Goal: Task Accomplishment & Management: Complete application form

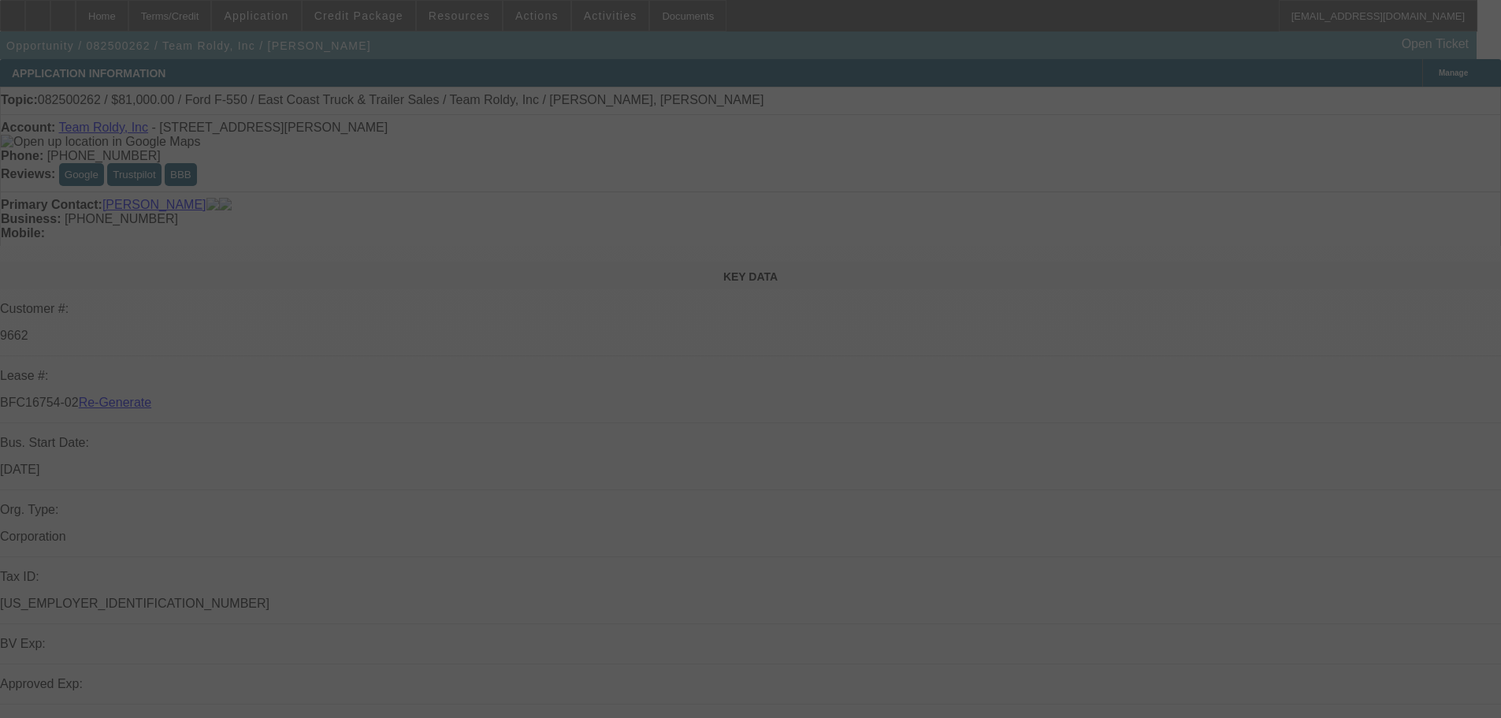
select select "3"
select select "0"
select select "2"
select select "0"
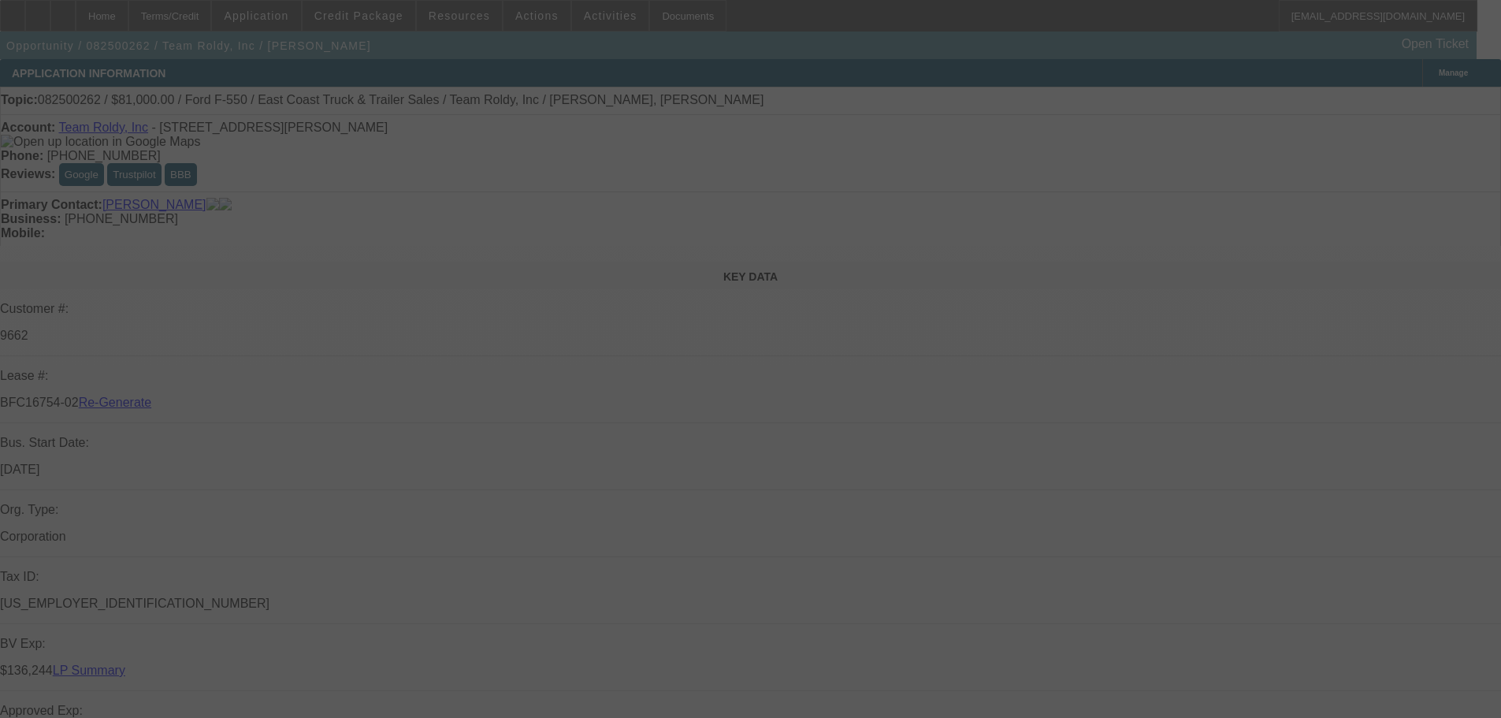
select select "6"
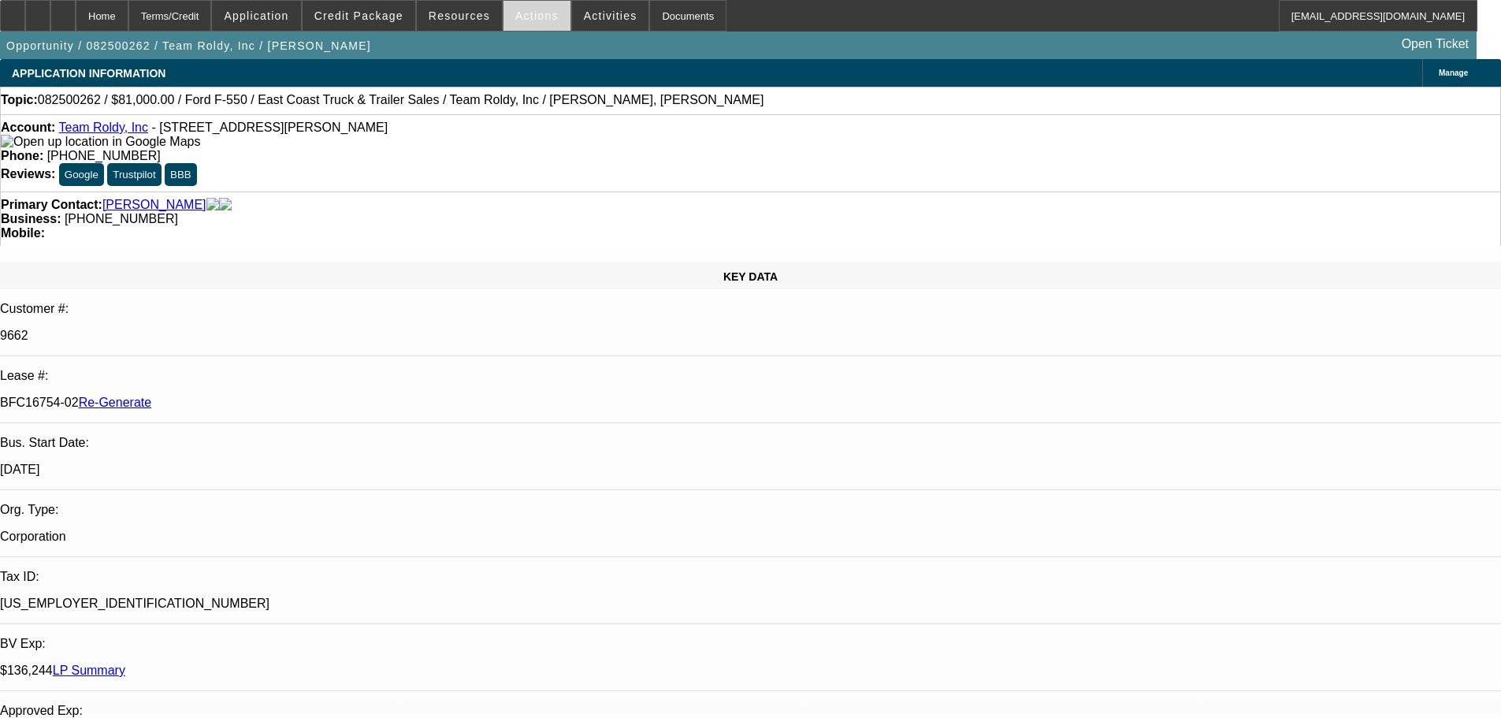
click at [521, 17] on span "Actions" at bounding box center [536, 15] width 43 height 13
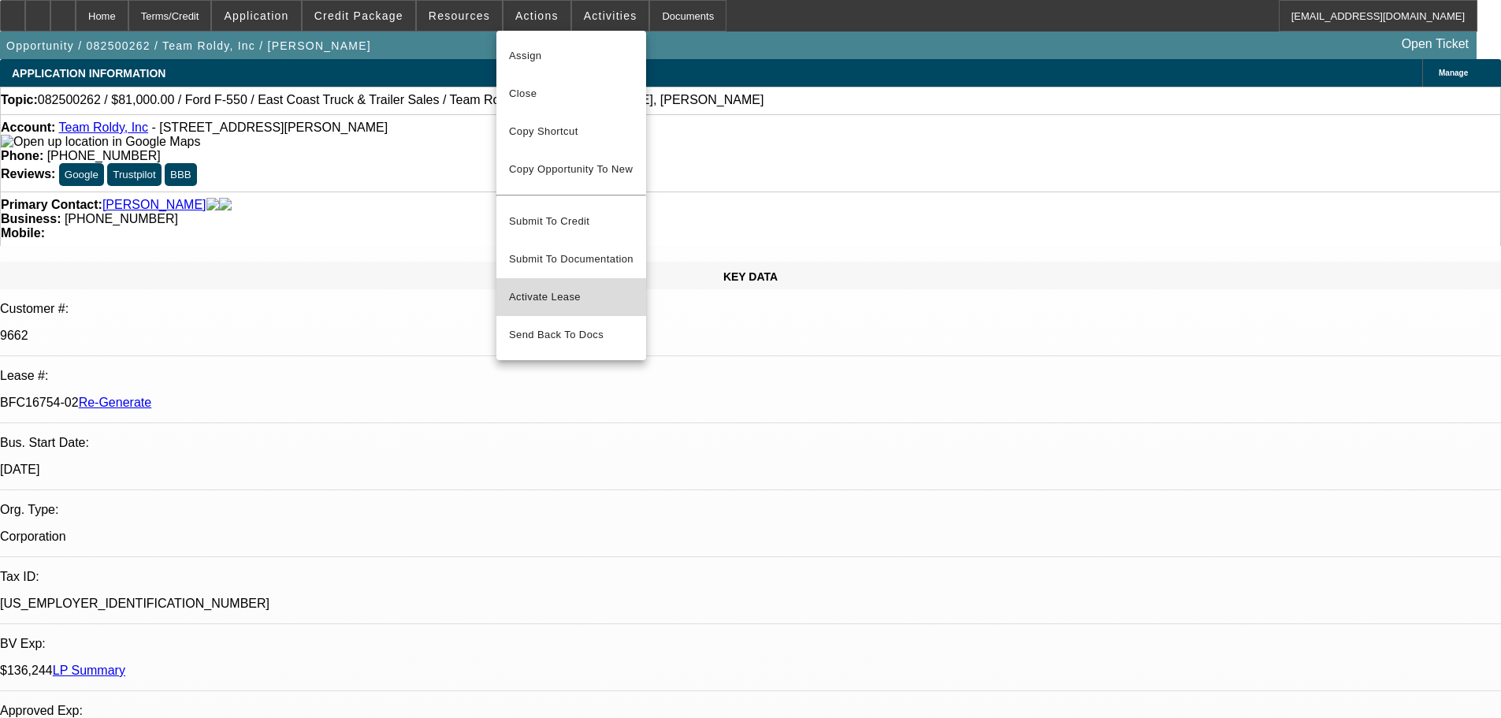
click at [590, 289] on span "Activate Lease" at bounding box center [571, 297] width 125 height 19
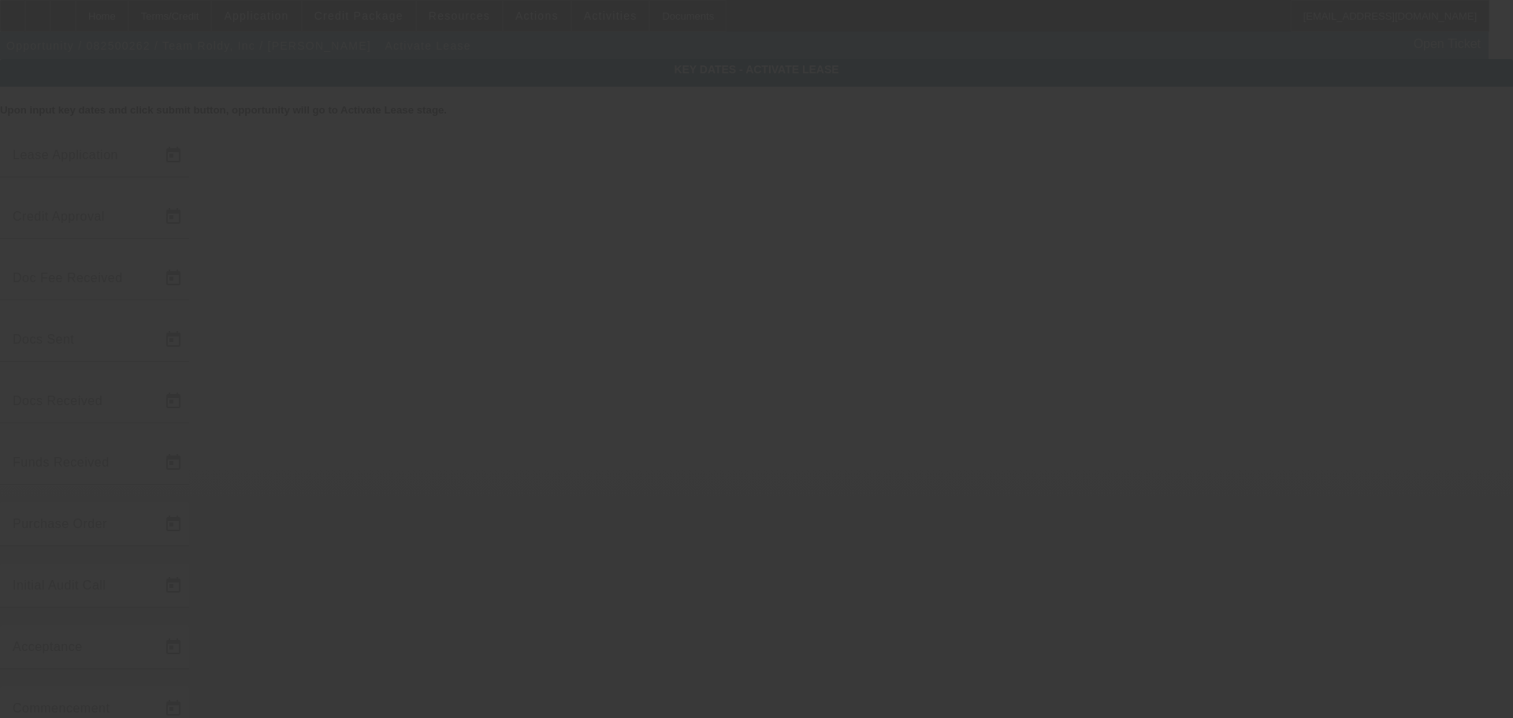
type input "[DATE]"
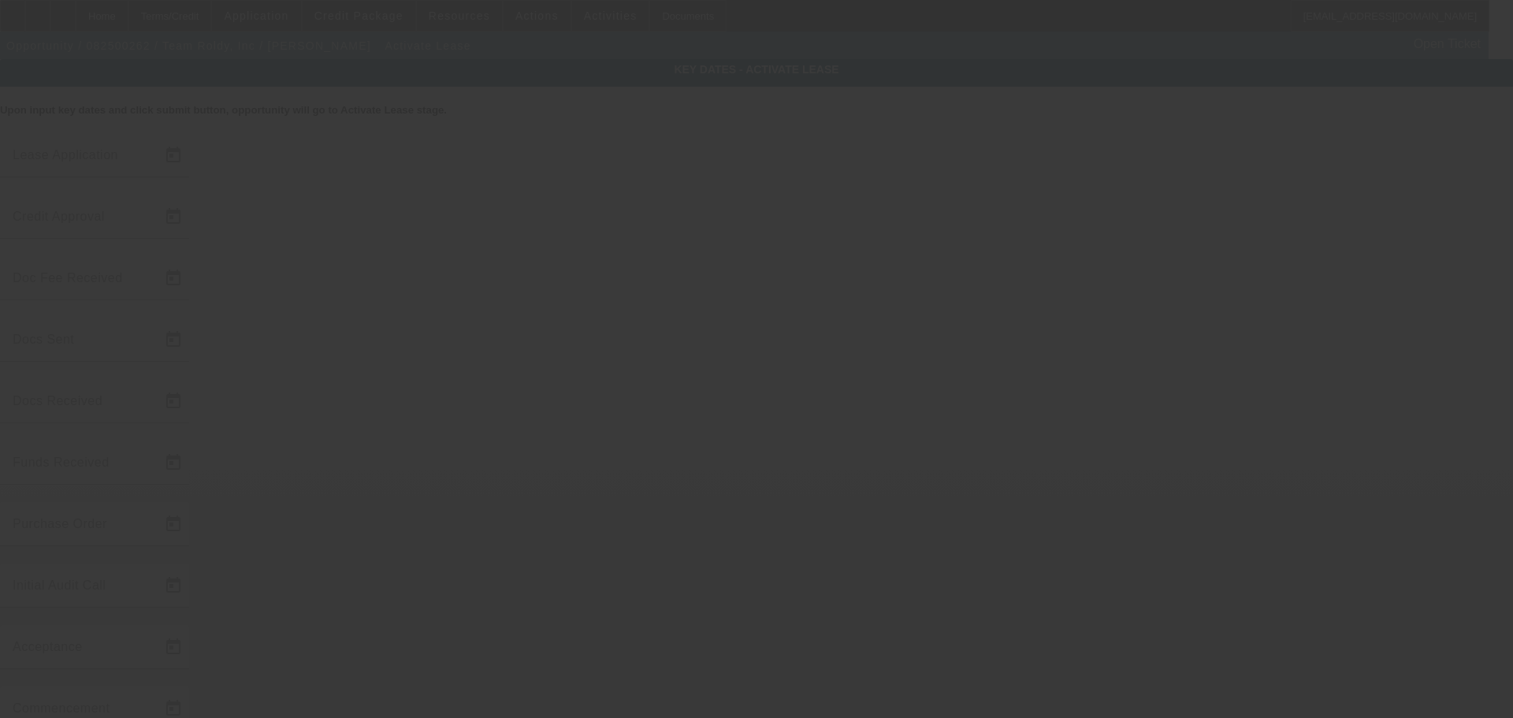
type input "[DATE]"
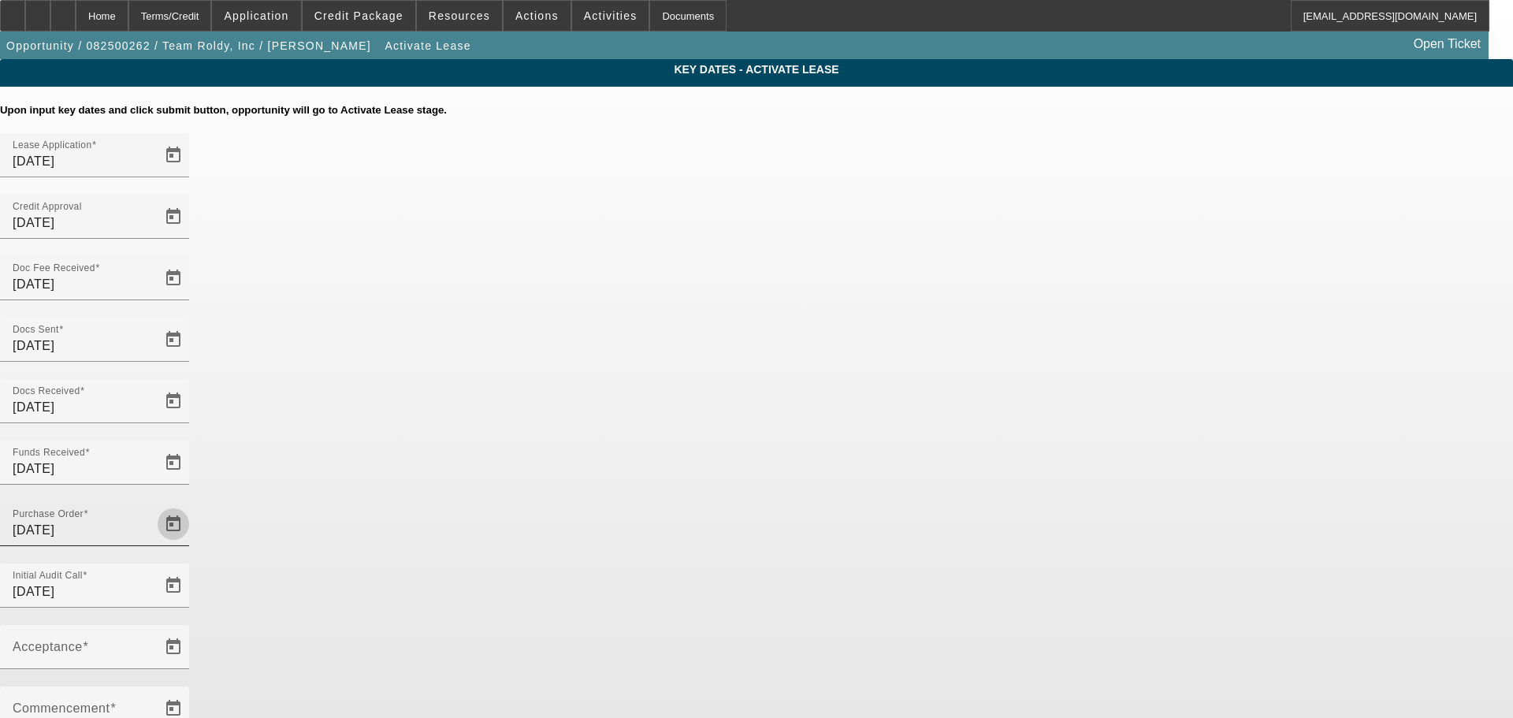
click at [192, 505] on span "Open calendar" at bounding box center [173, 524] width 38 height 38
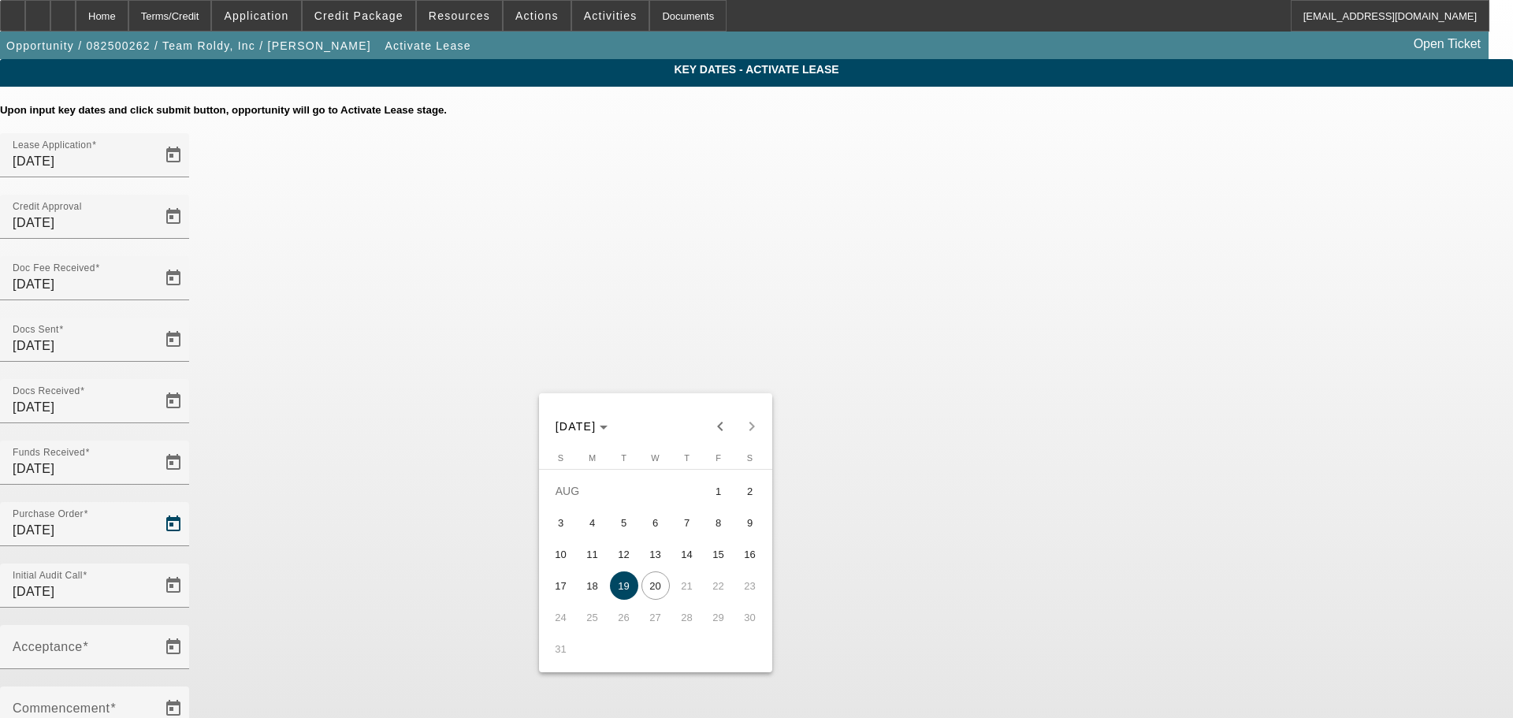
click at [655, 593] on span "20" at bounding box center [655, 585] width 28 height 28
type input "[DATE]"
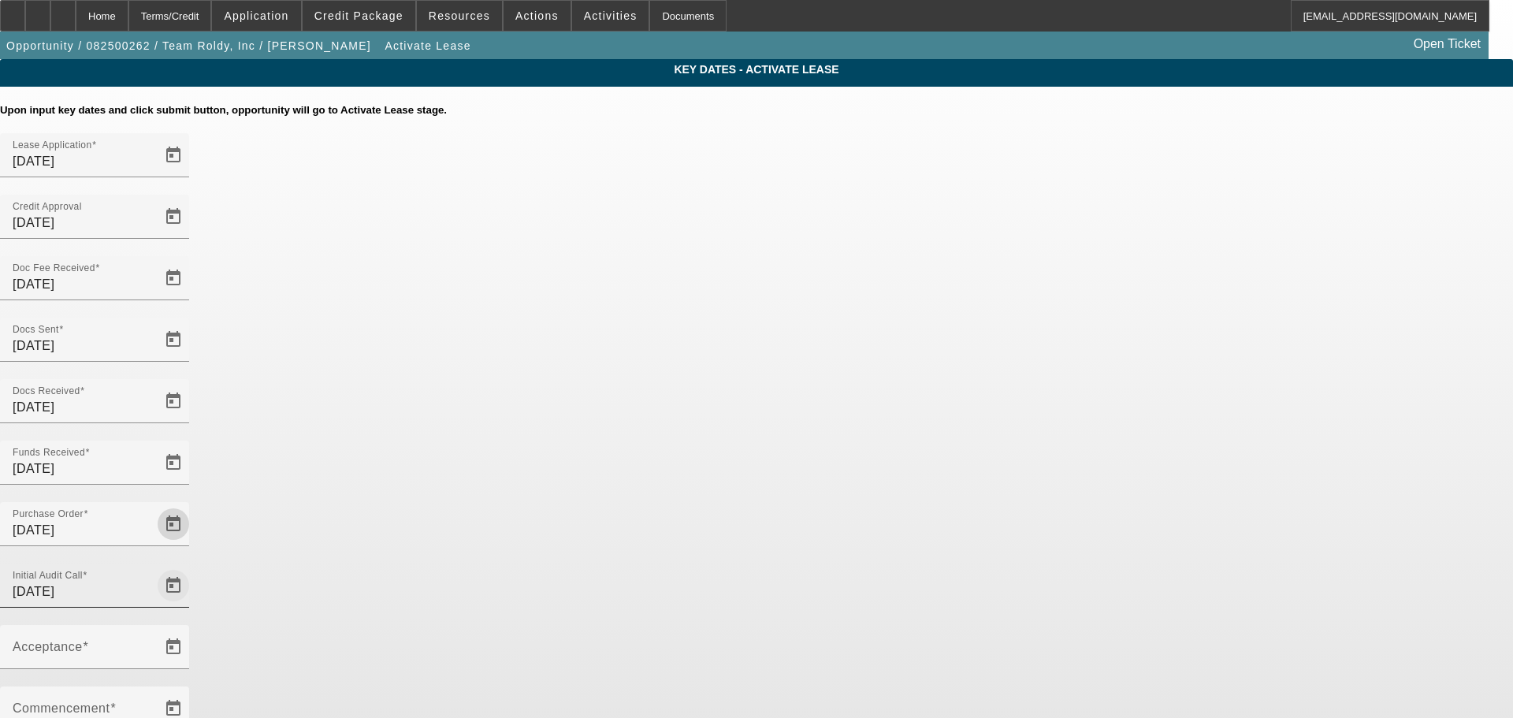
click at [192, 567] on span "Open calendar" at bounding box center [173, 586] width 38 height 38
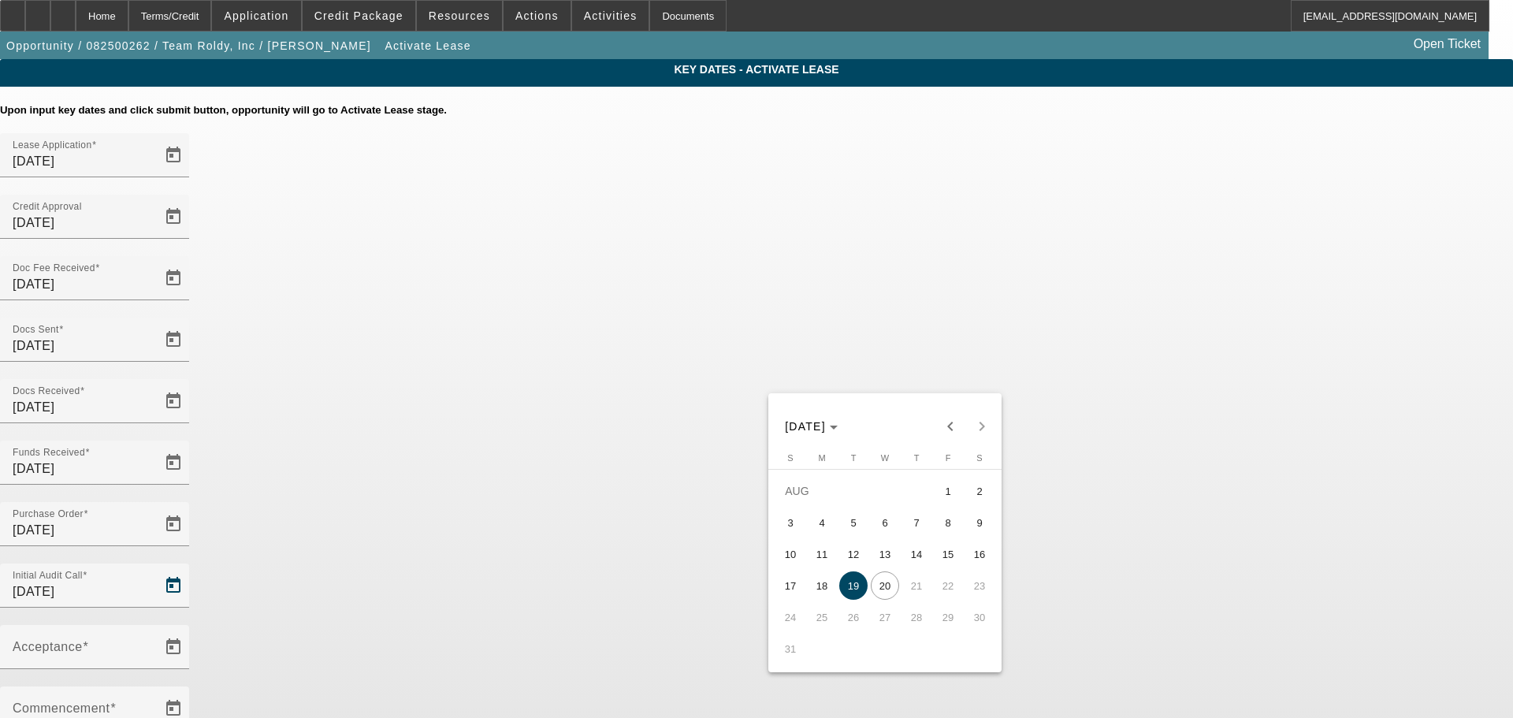
click at [880, 586] on span "20" at bounding box center [885, 585] width 28 height 28
type input "[DATE]"
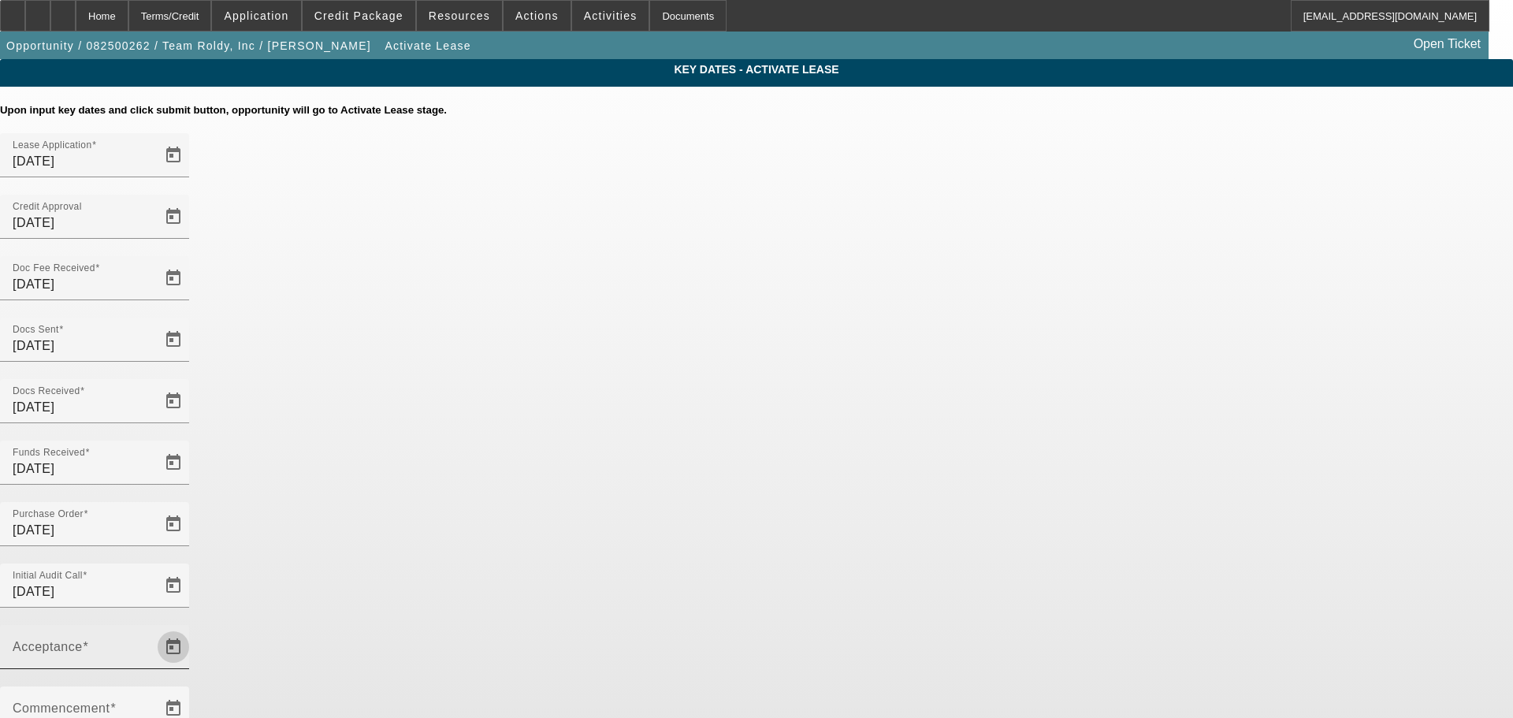
click at [192, 628] on span "Open calendar" at bounding box center [173, 647] width 38 height 38
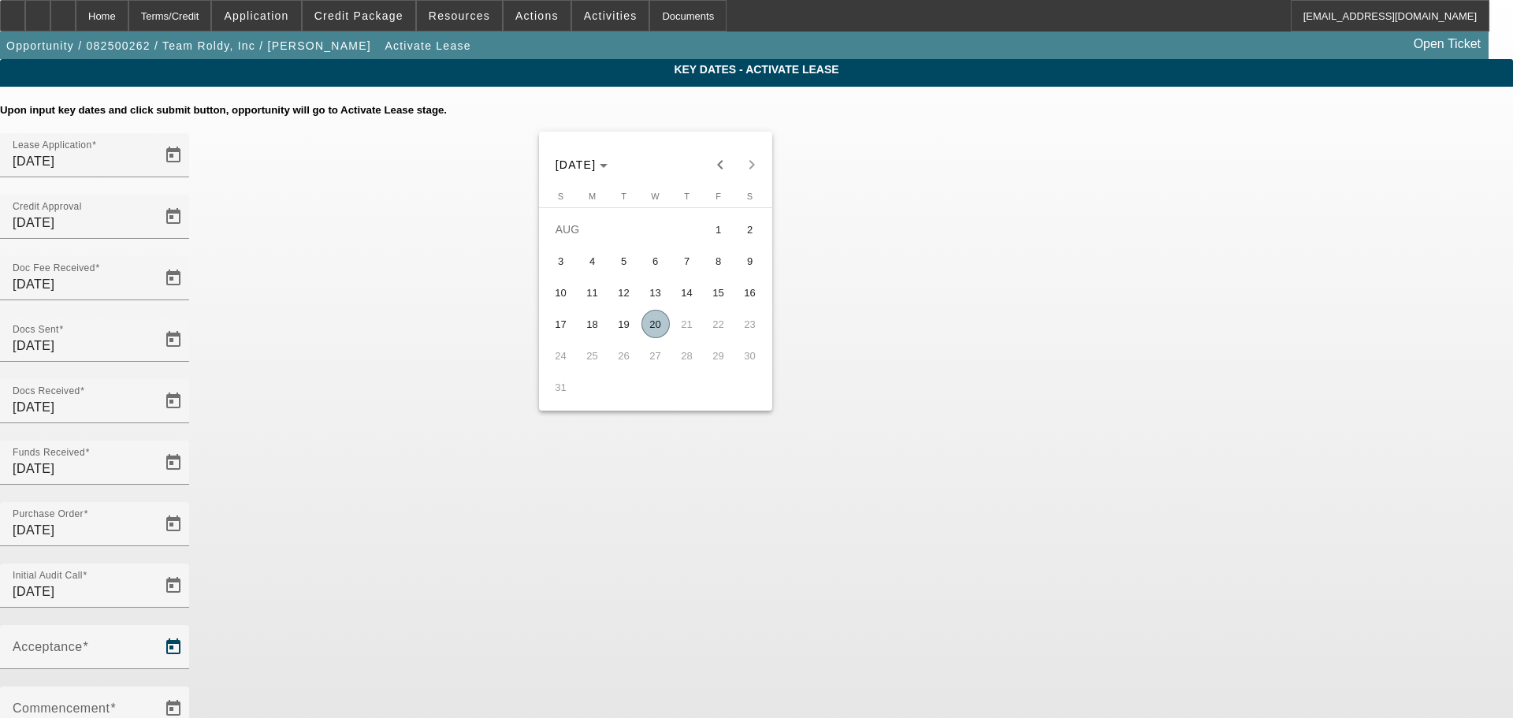
click at [650, 325] on span "20" at bounding box center [655, 324] width 28 height 28
type input "[DATE]"
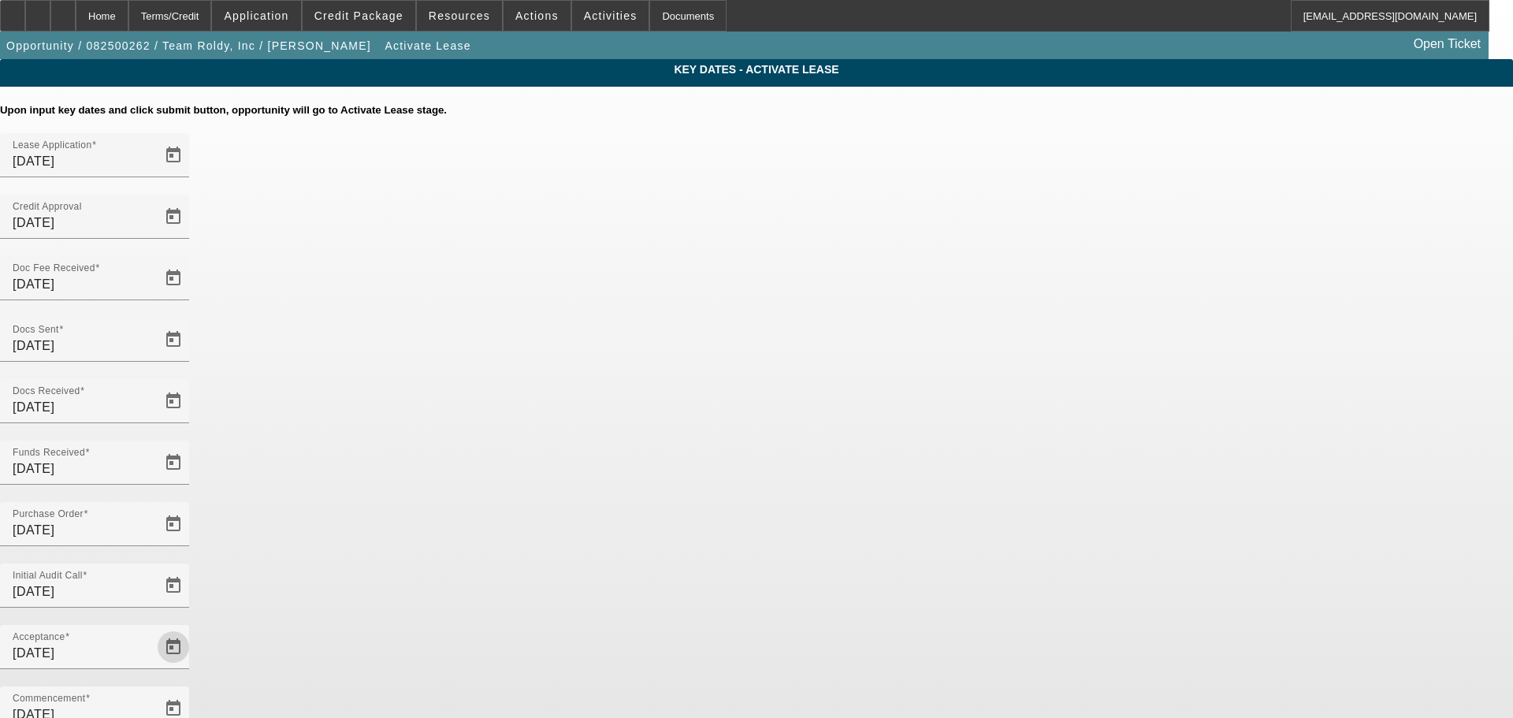
click at [1172, 422] on div "Key Dates - Activate Lease Upon input key dates and click submit button, opport…" at bounding box center [756, 543] width 1513 height 968
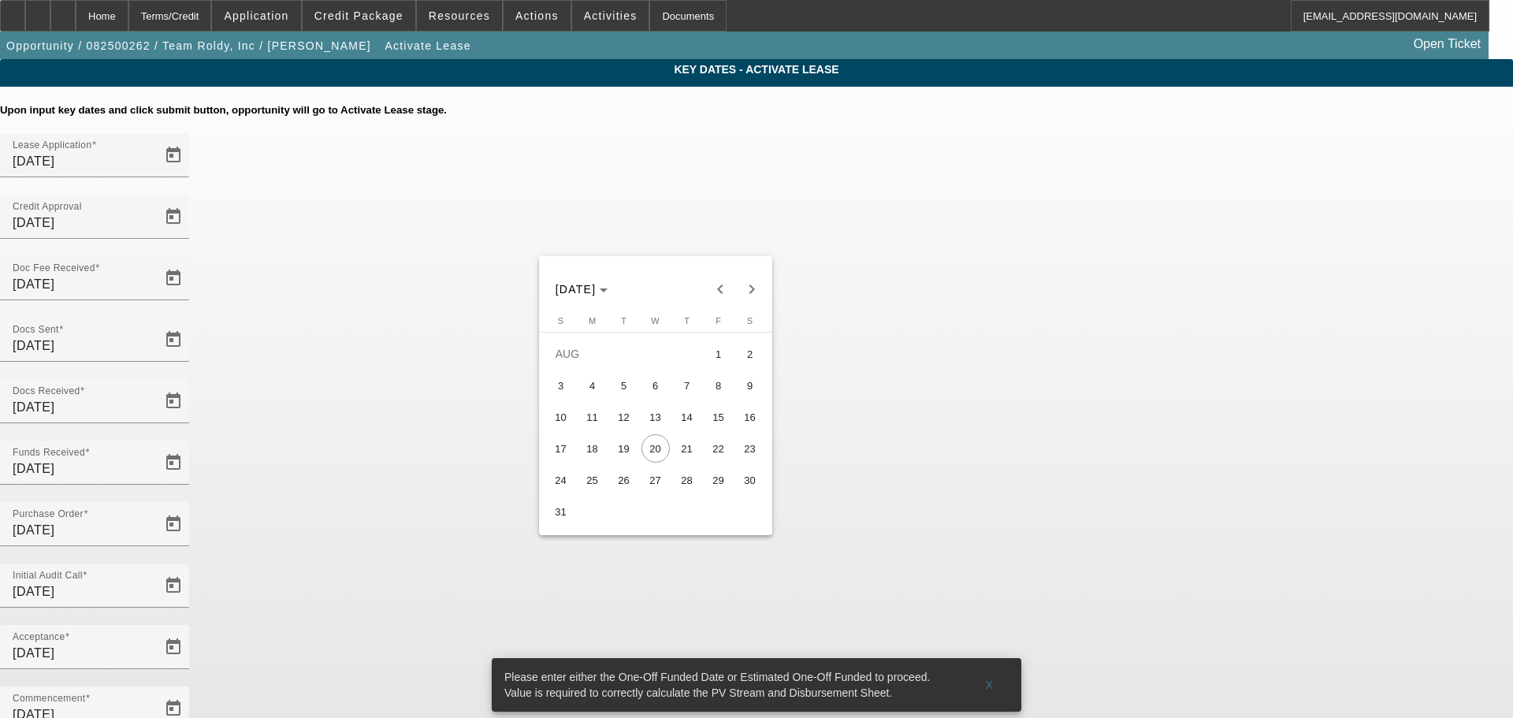
click at [656, 488] on span "27" at bounding box center [655, 480] width 28 height 28
type input "[DATE]"
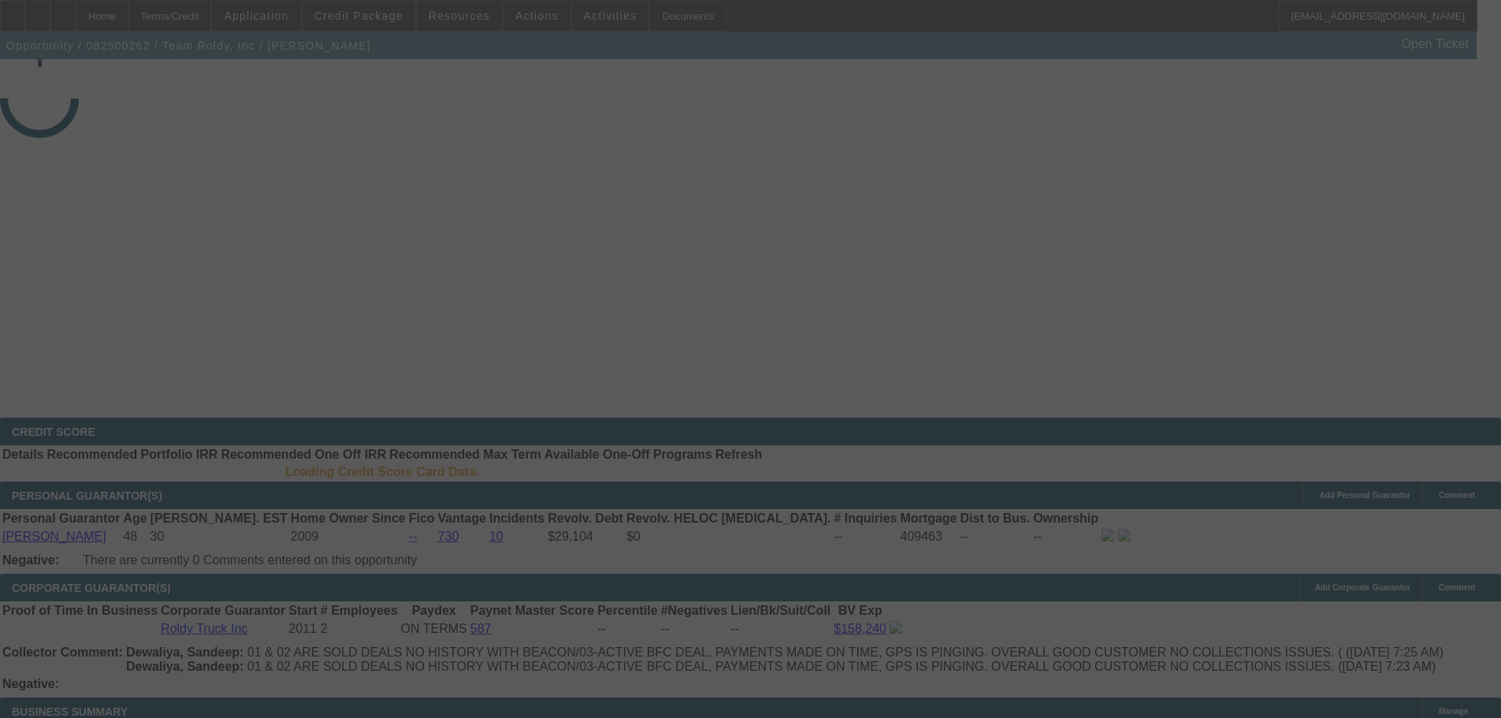
select select "4"
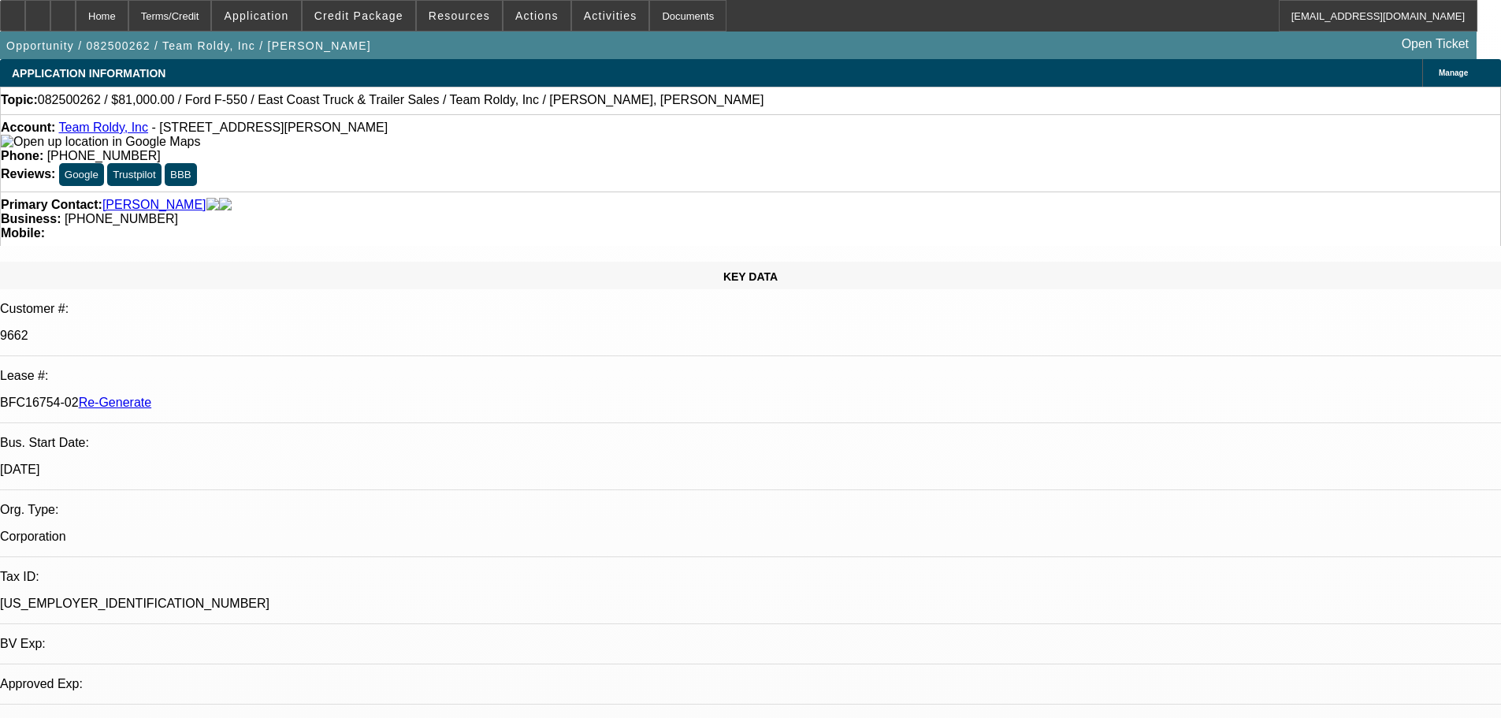
select select "0"
select select "2"
select select "0"
select select "6"
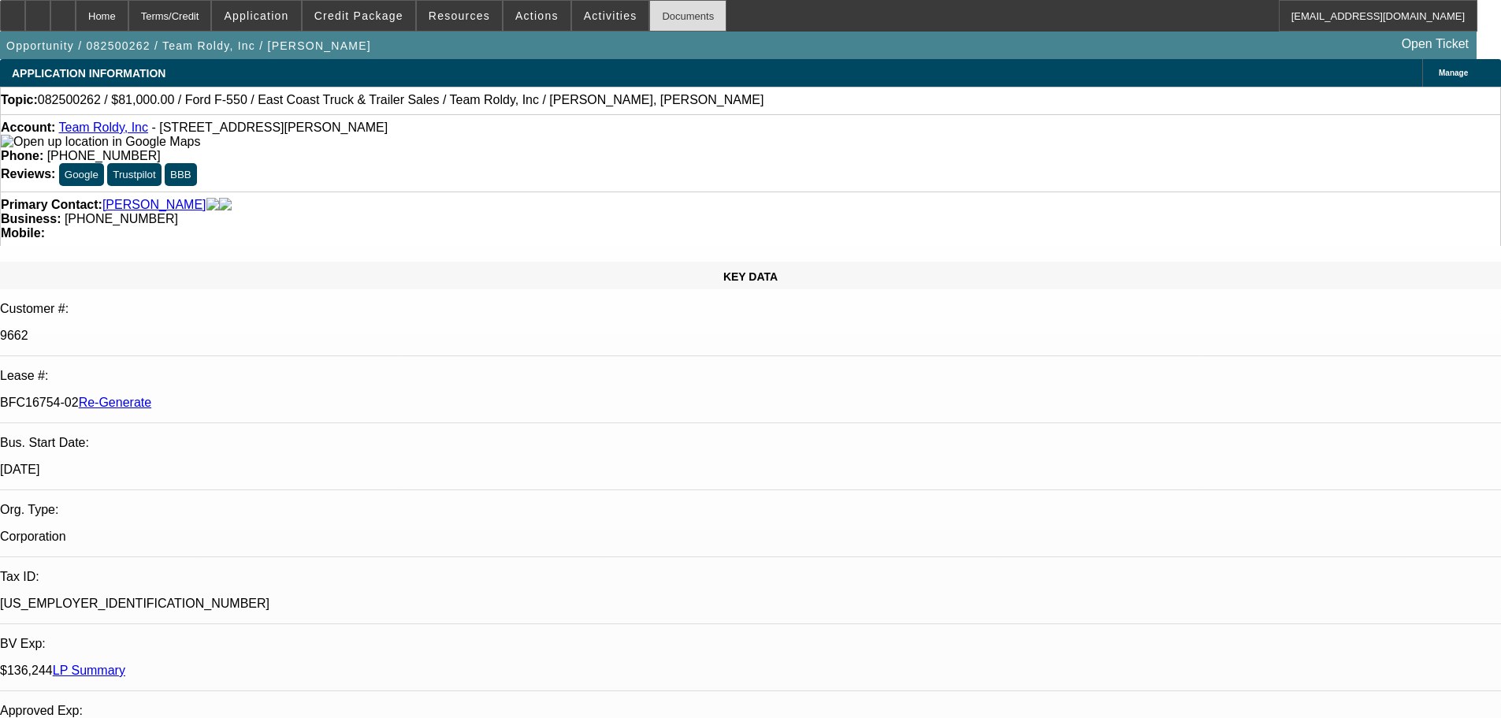
click at [667, 16] on div "Documents" at bounding box center [687, 16] width 77 height 32
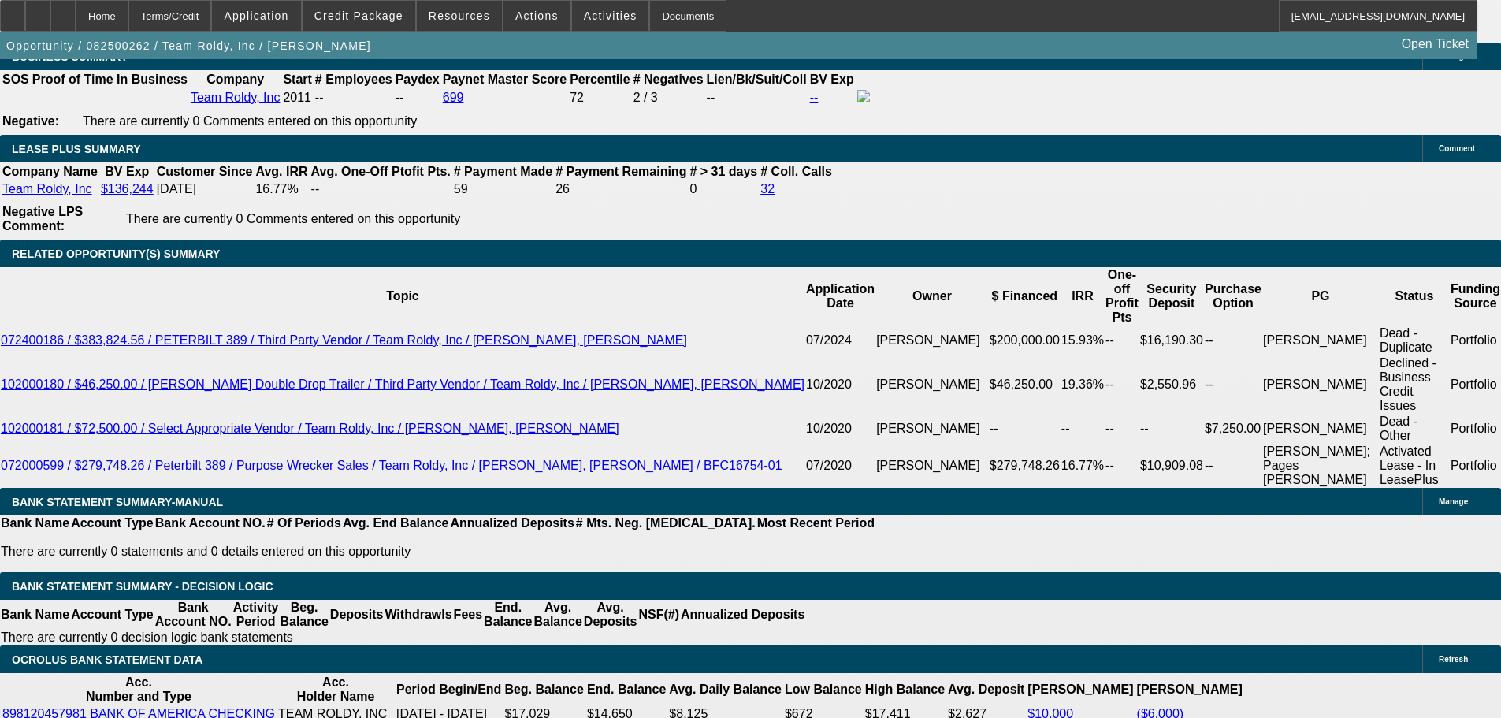
scroll to position [2758, 0]
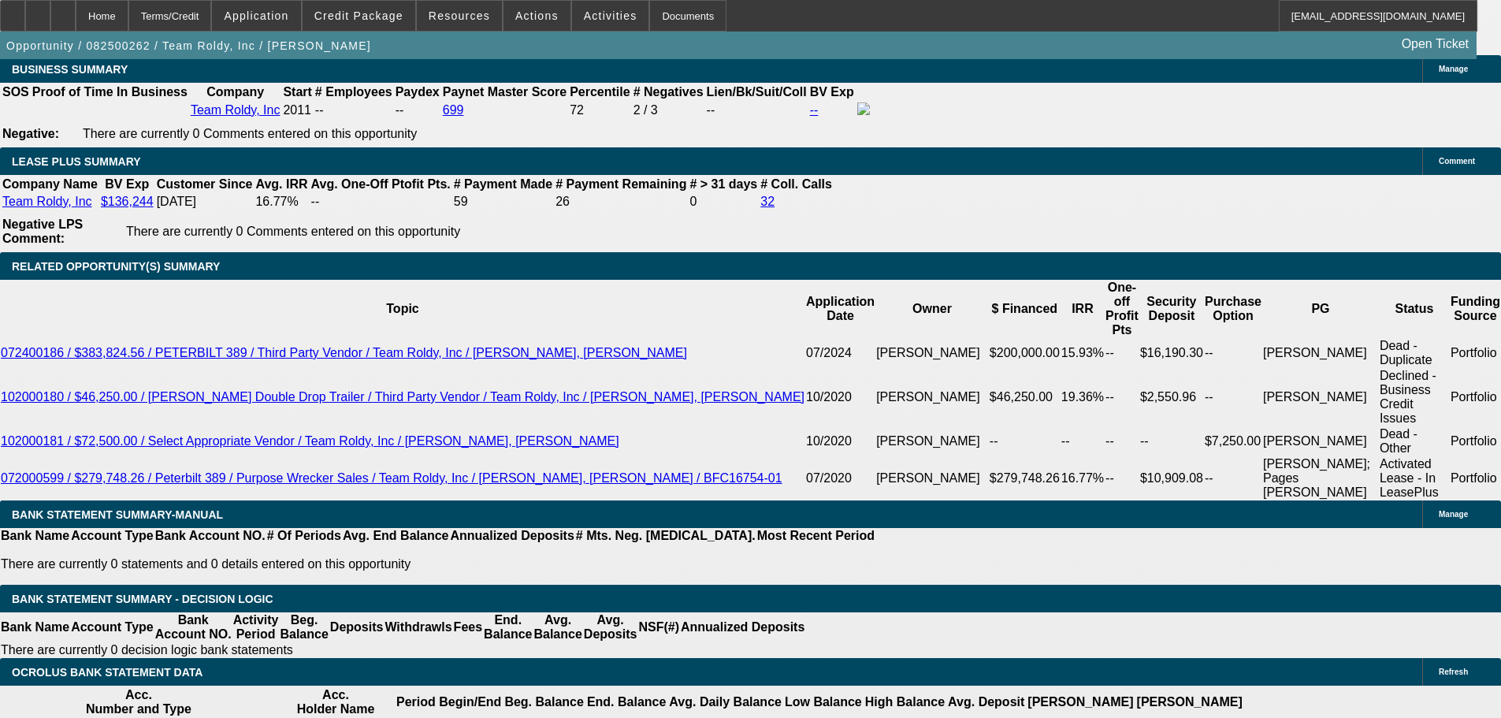
drag, startPoint x: 340, startPoint y: 348, endPoint x: 384, endPoint y: 354, distance: 44.6
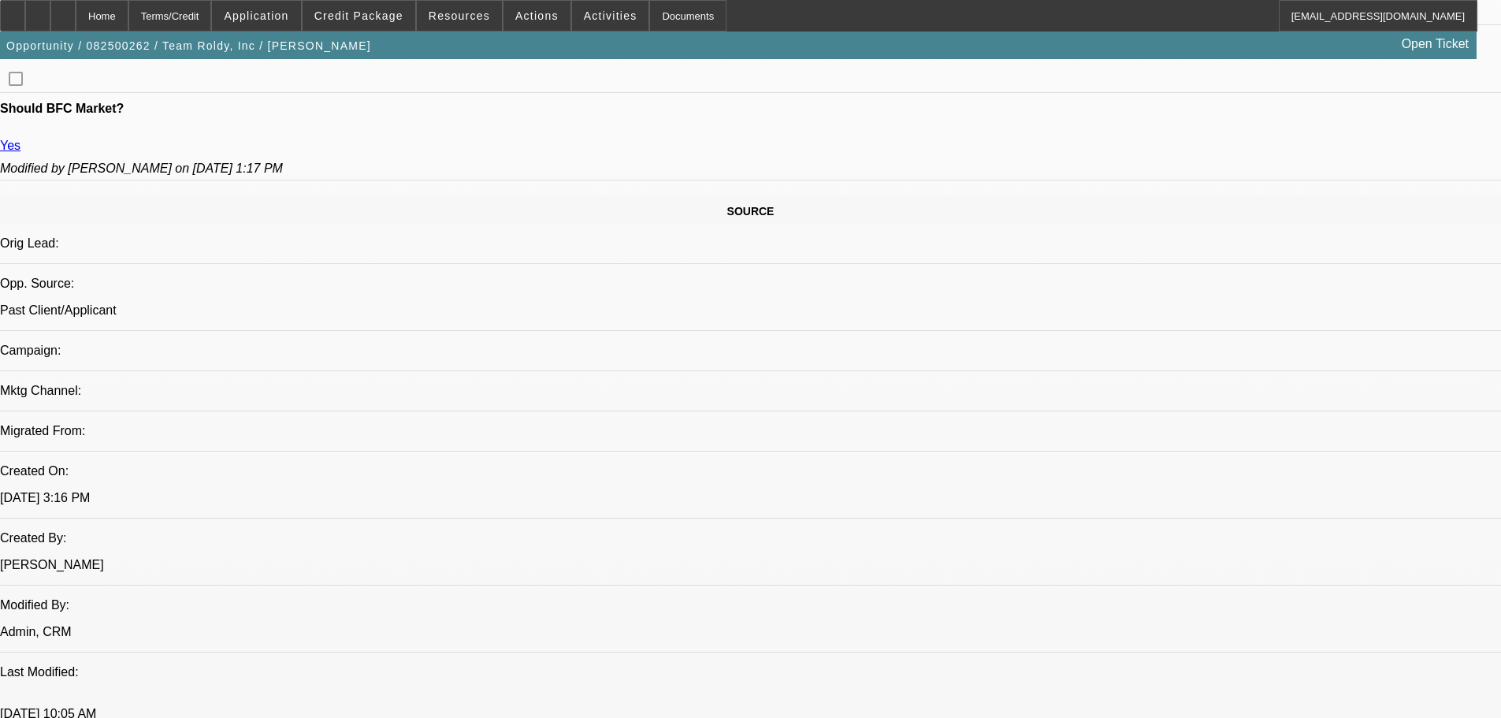
scroll to position [473, 0]
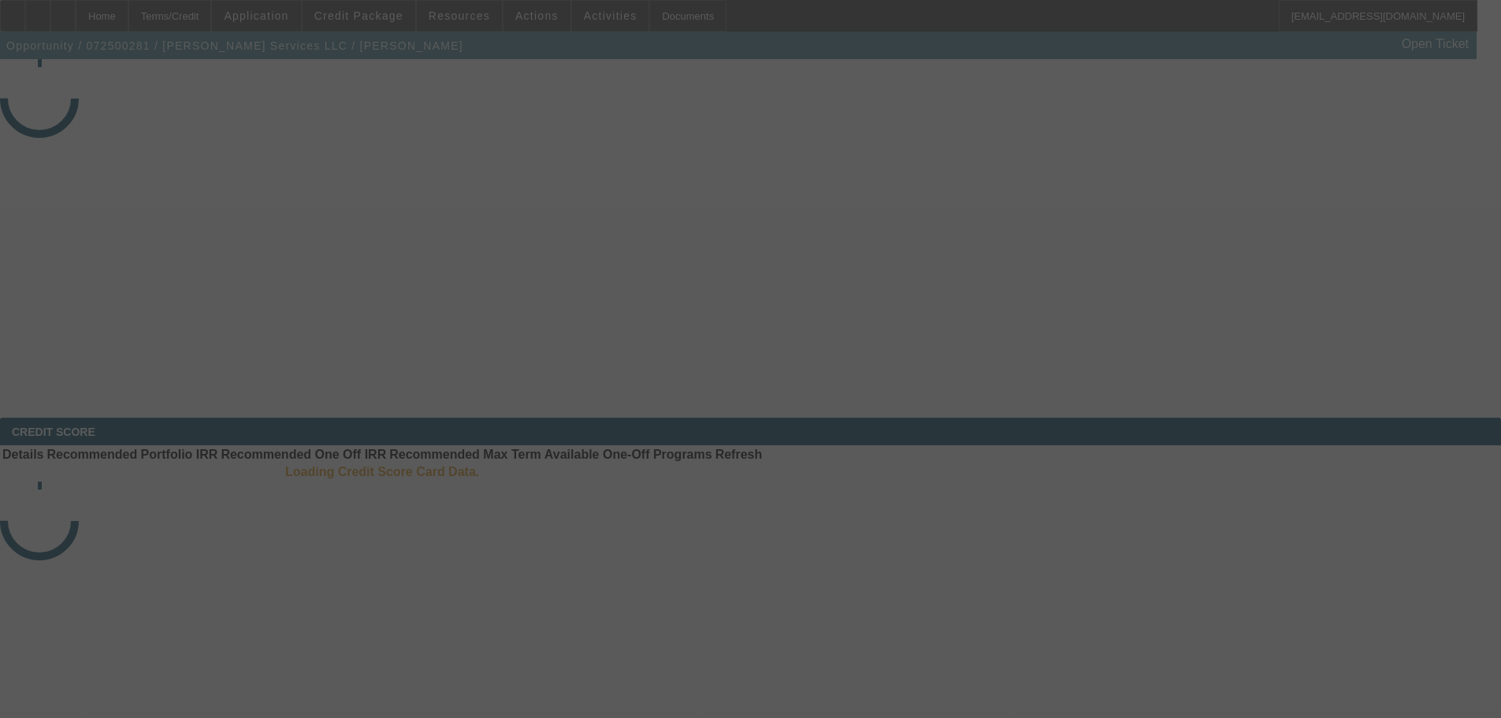
select select "4"
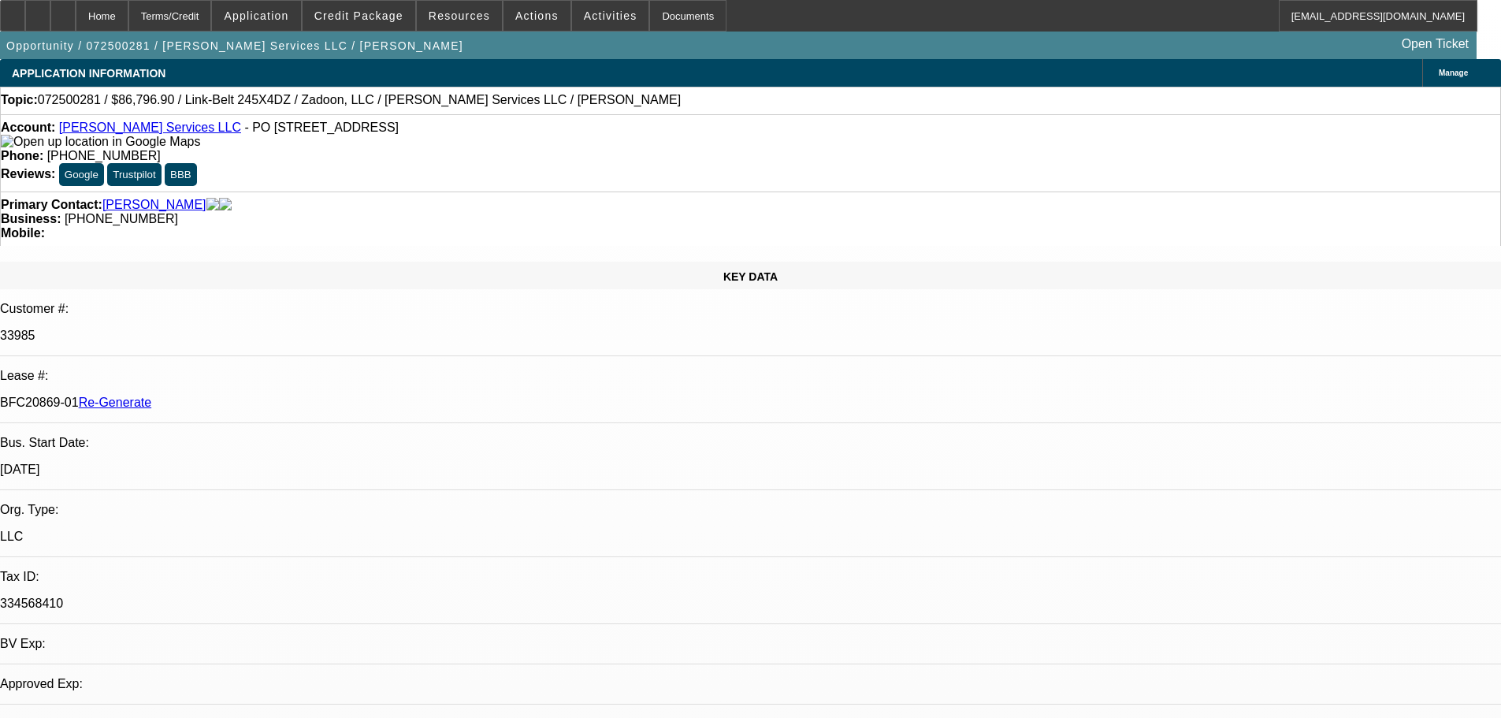
select select "0.1"
select select "0"
select select "2"
select select "0"
select select "6"
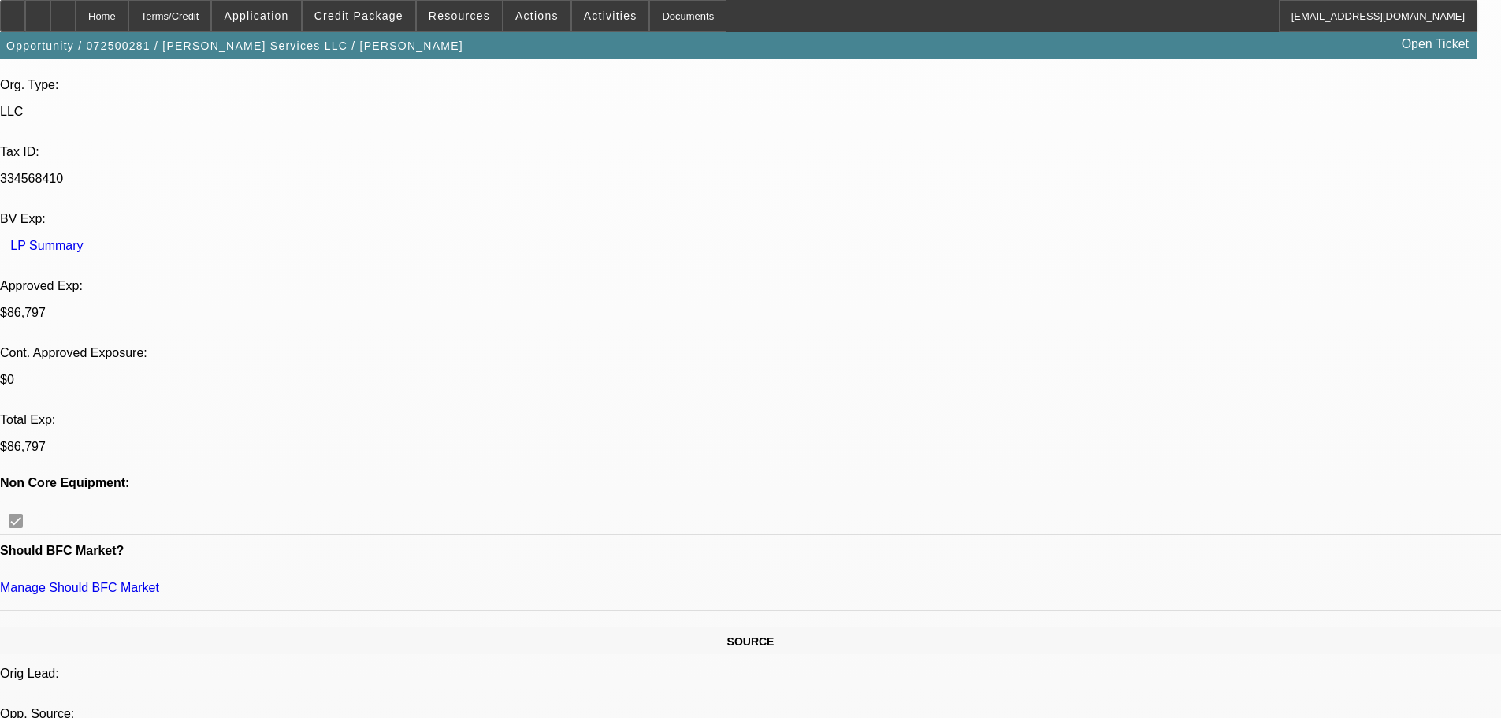
scroll to position [473, 0]
